Goal: Information Seeking & Learning: Learn about a topic

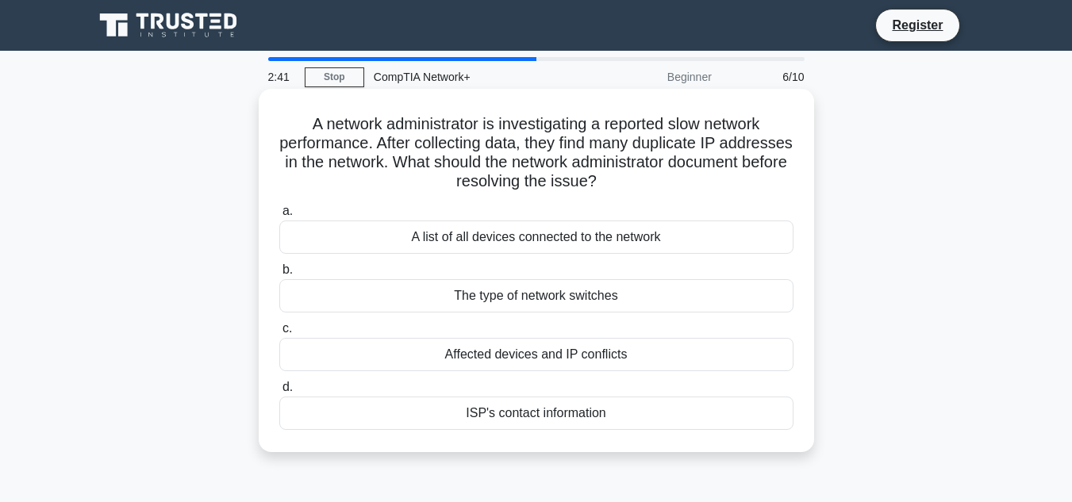
click at [550, 351] on div "Affected devices and IP conflicts" at bounding box center [536, 354] width 514 height 33
click at [279, 334] on input "c. Affected devices and IP conflicts" at bounding box center [279, 329] width 0 height 10
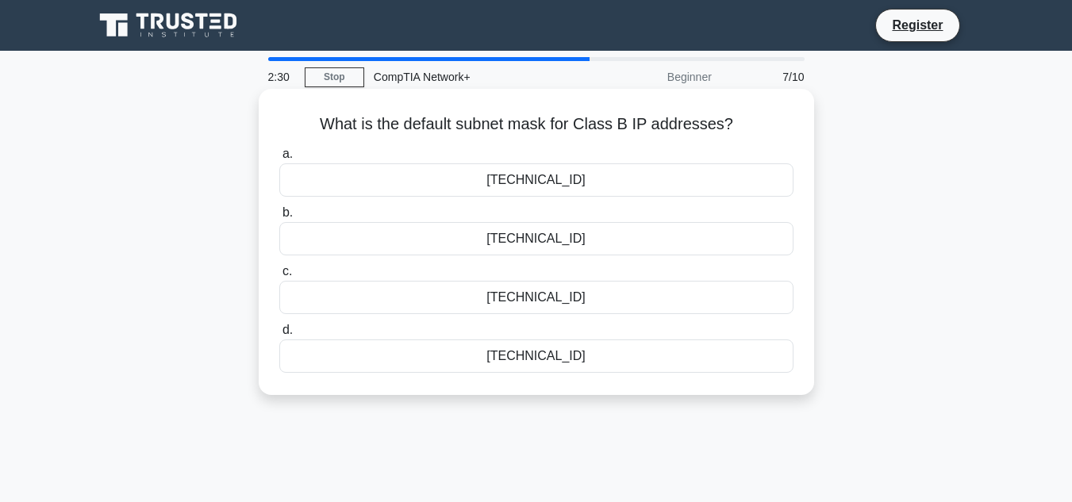
click at [560, 365] on div "255.255.255.0" at bounding box center [536, 355] width 514 height 33
click at [279, 336] on input "d. 255.255.255.0" at bounding box center [279, 330] width 0 height 10
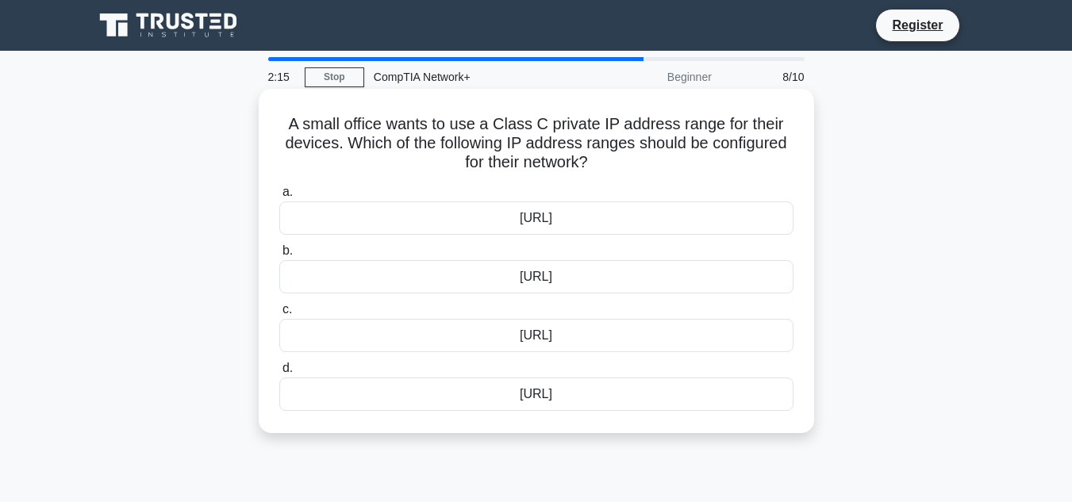
click at [559, 333] on div "172.16.0.0/12" at bounding box center [536, 335] width 514 height 33
click at [279, 315] on input "c. 172.16.0.0/12" at bounding box center [279, 310] width 0 height 10
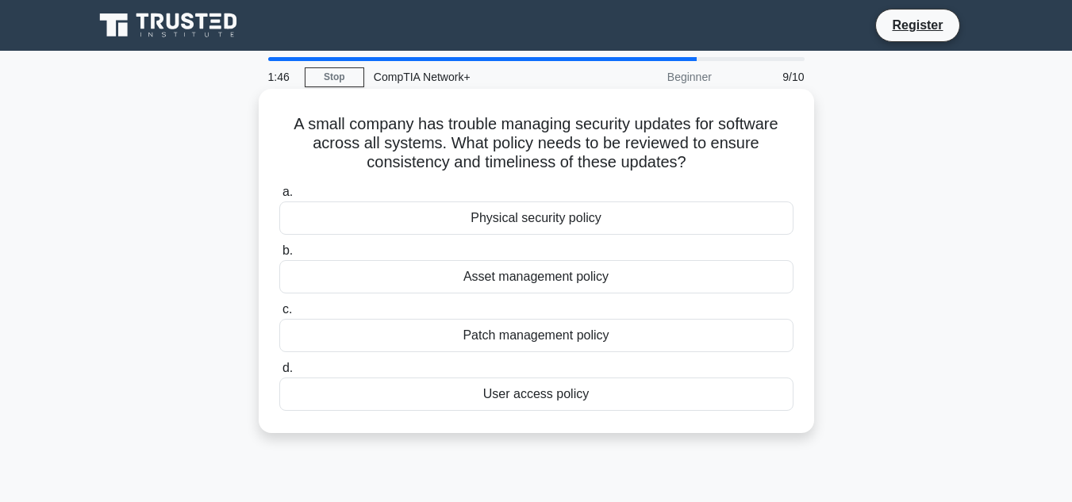
click at [527, 274] on div "Asset management policy" at bounding box center [536, 276] width 514 height 33
click at [279, 256] on input "b. Asset management policy" at bounding box center [279, 251] width 0 height 10
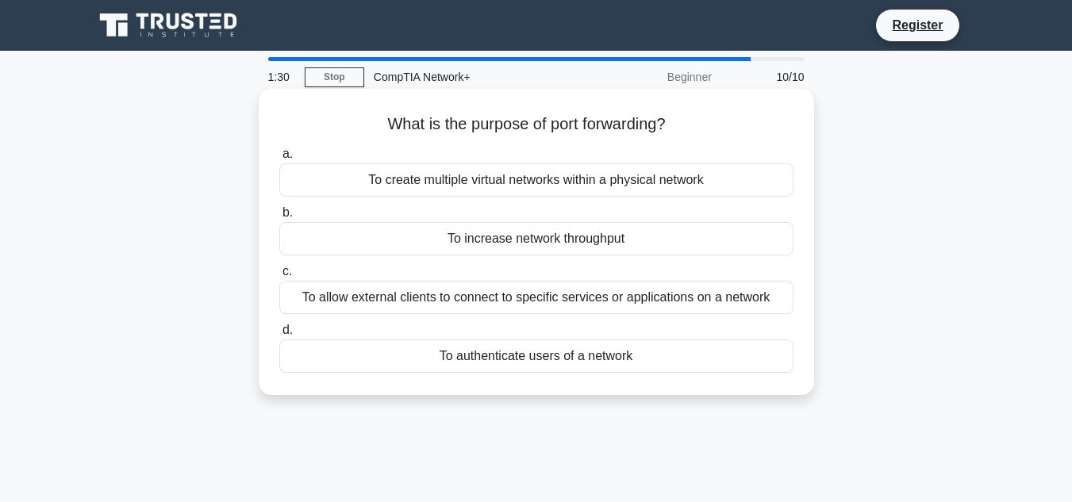
click at [534, 176] on div "To create multiple virtual networks within a physical network" at bounding box center [536, 179] width 514 height 33
click at [279, 159] on input "a. To create multiple virtual networks within a physical network" at bounding box center [279, 154] width 0 height 10
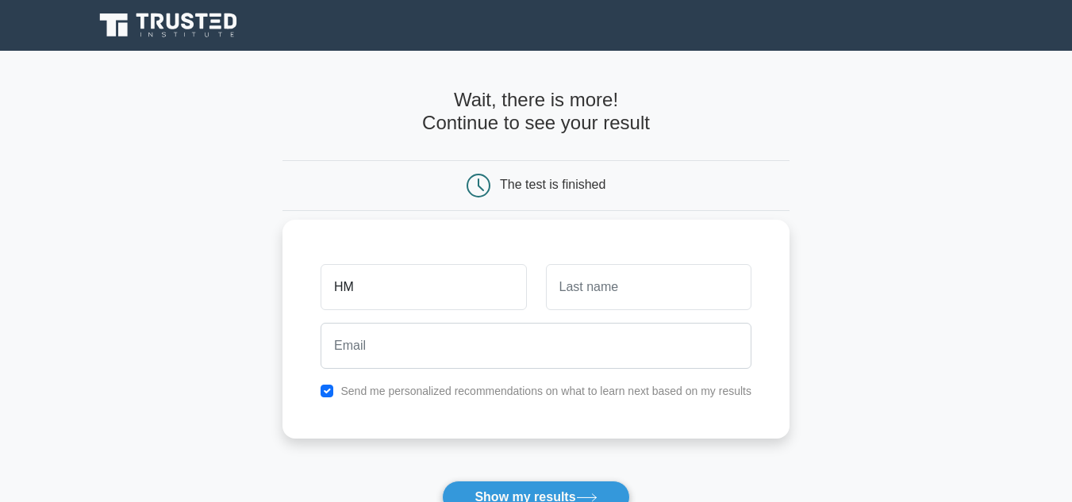
type input "H"
type input "[PERSON_NAME]"
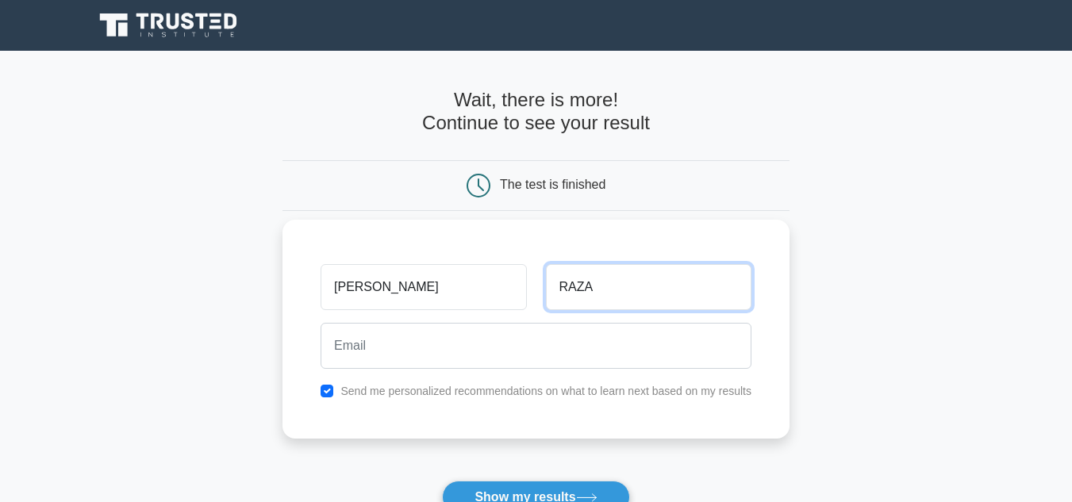
type input "RAZA"
click at [442, 481] on button "Show my results" at bounding box center [535, 497] width 187 height 33
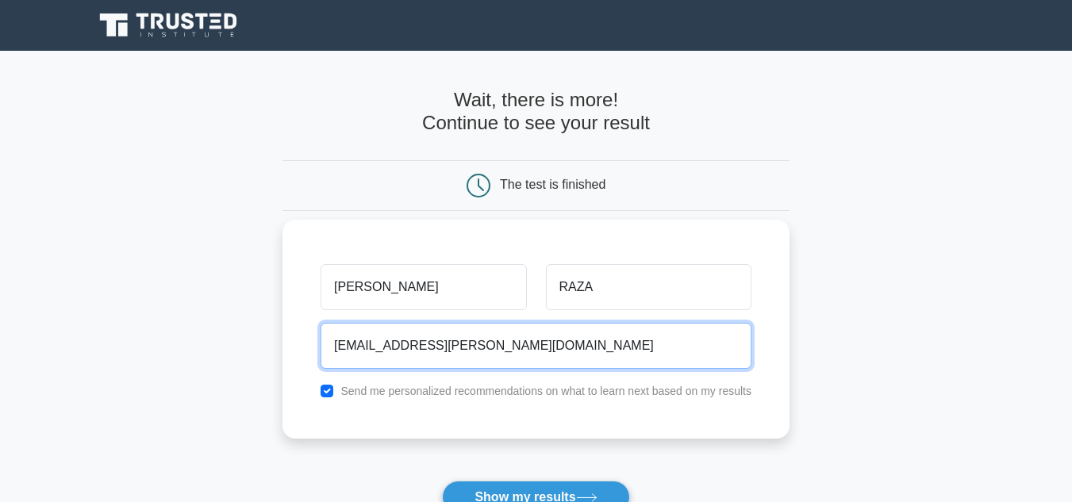
type input "[EMAIL_ADDRESS][PERSON_NAME][DOMAIN_NAME]"
click at [442, 481] on button "Show my results" at bounding box center [535, 497] width 187 height 33
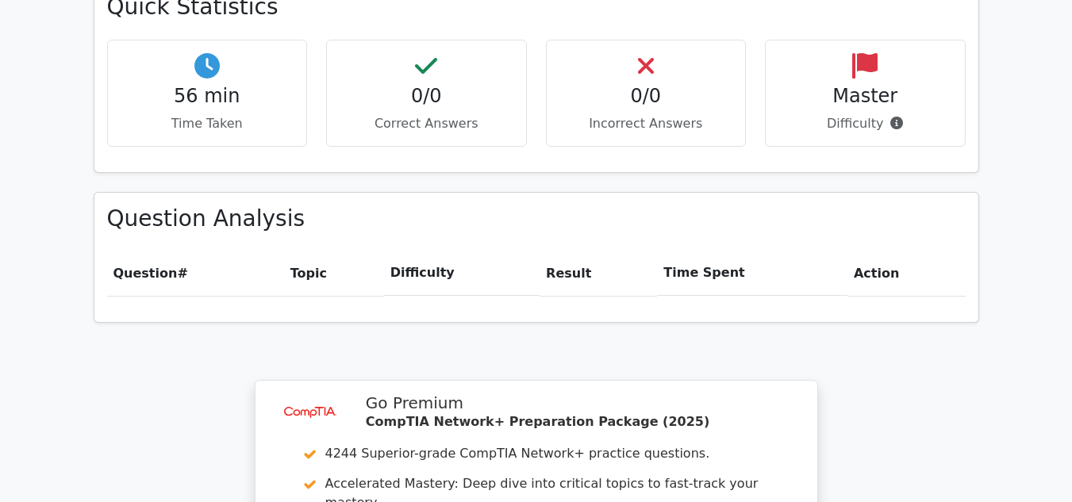
scroll to position [952, 0]
